Goal: Information Seeking & Learning: Learn about a topic

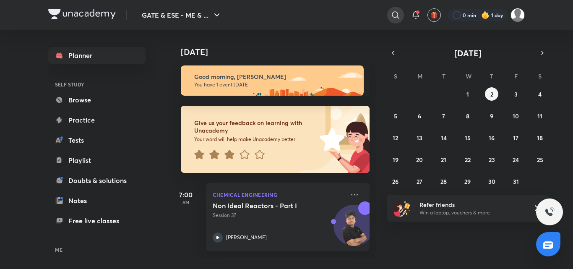
click at [394, 16] on icon at bounding box center [396, 15] width 10 height 10
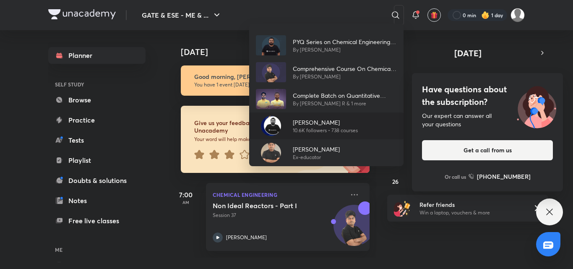
click at [317, 120] on p "[PERSON_NAME]" at bounding box center [325, 122] width 65 height 9
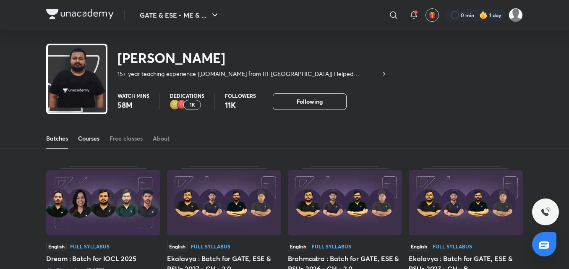
click at [92, 141] on div "Courses" at bounding box center [88, 138] width 21 height 8
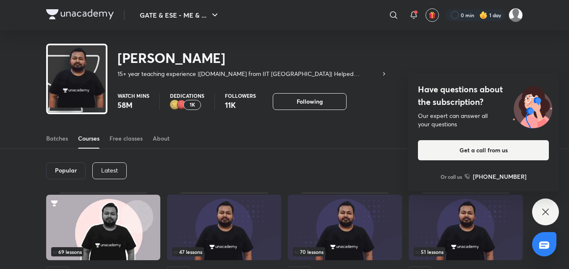
click at [96, 157] on div "Popular Latest" at bounding box center [284, 171] width 477 height 44
click at [120, 175] on div "Latest" at bounding box center [109, 170] width 34 height 17
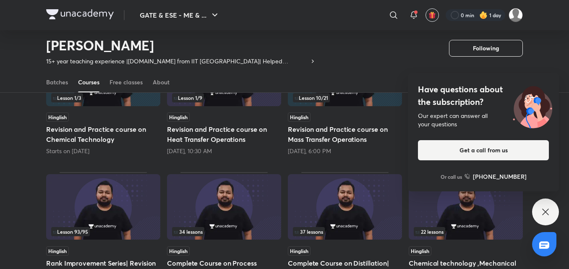
scroll to position [133, 0]
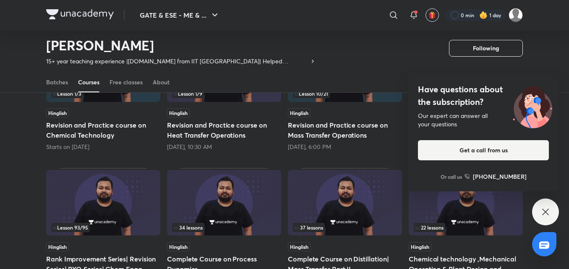
click at [347, 207] on img at bounding box center [345, 202] width 114 height 65
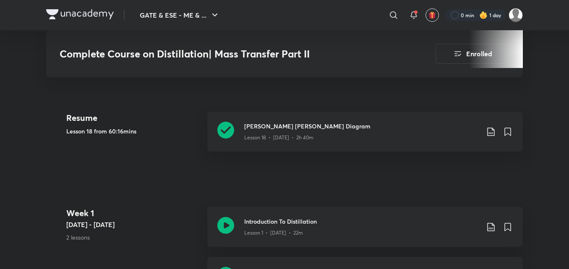
scroll to position [434, 0]
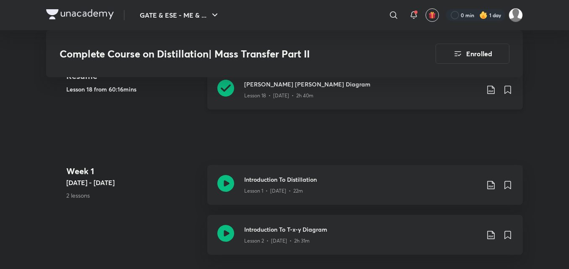
click at [227, 89] on icon at bounding box center [225, 88] width 17 height 17
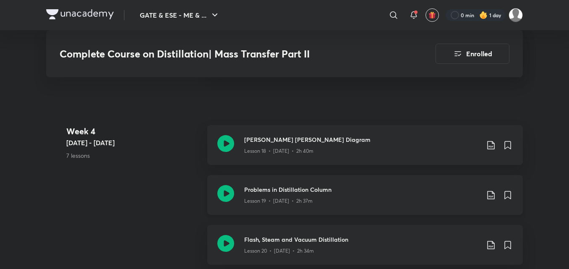
scroll to position [1464, 0]
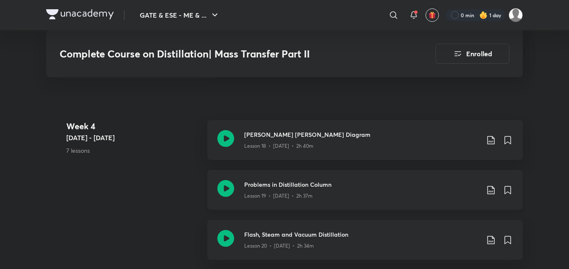
click at [490, 189] on icon at bounding box center [491, 190] width 10 height 10
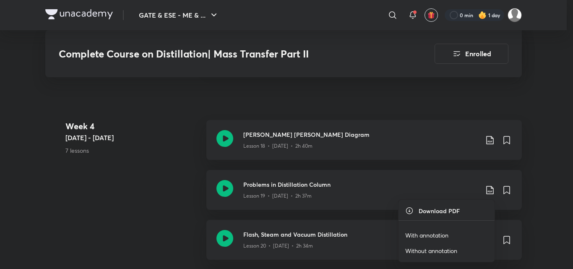
click at [425, 234] on p "With annotation" at bounding box center [426, 235] width 43 height 9
